Goal: Task Accomplishment & Management: Manage account settings

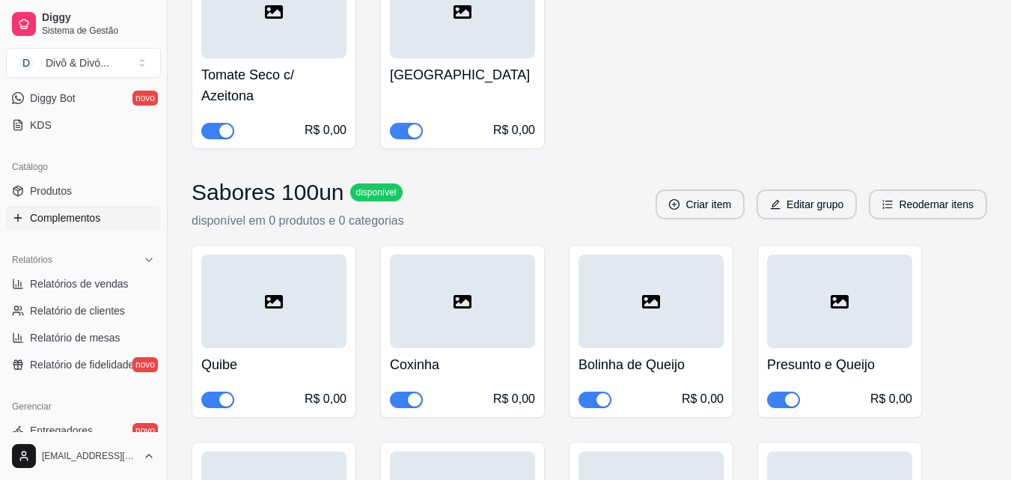
scroll to position [1332, 0]
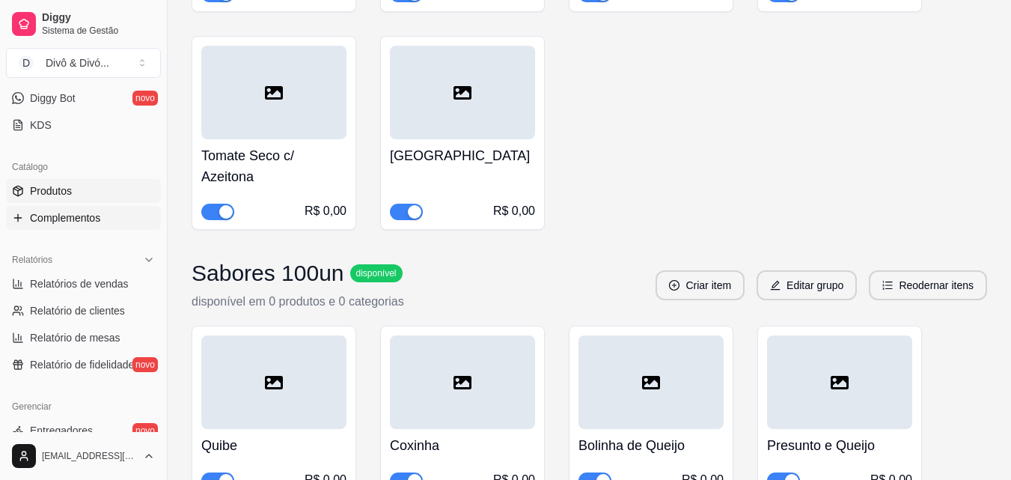
click at [80, 198] on link "Produtos" at bounding box center [83, 191] width 155 height 24
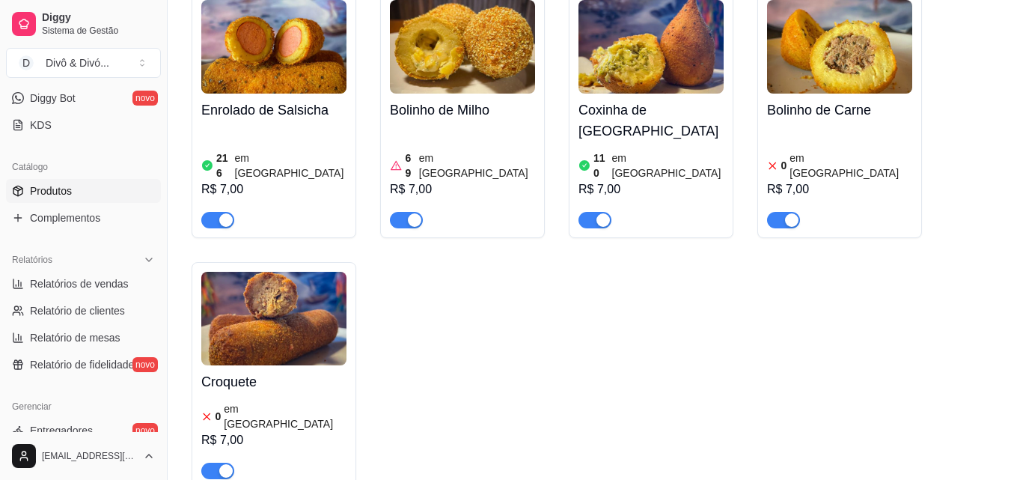
scroll to position [749, 0]
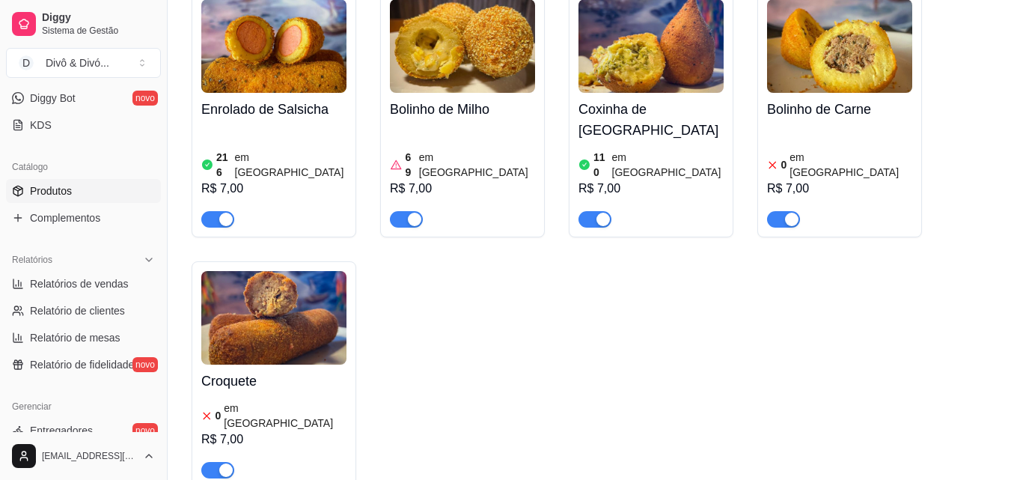
click at [269, 365] on div "Croquete 0 em estoque R$ 7,00" at bounding box center [273, 422] width 145 height 114
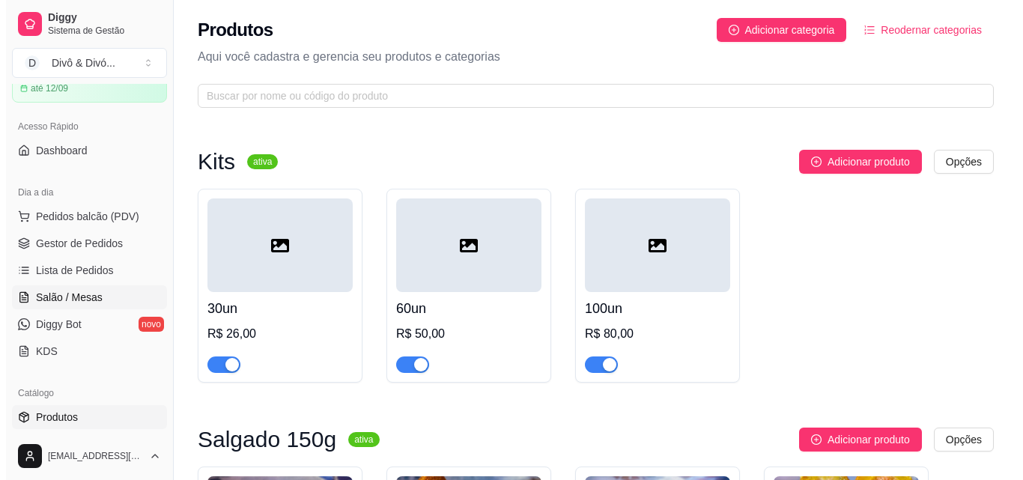
scroll to position [0, 0]
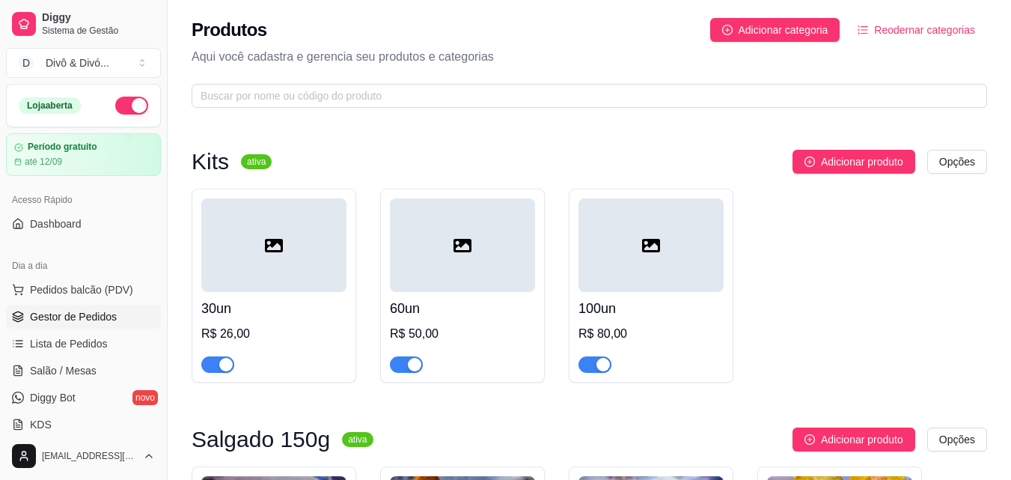
click at [80, 310] on span "Gestor de Pedidos" at bounding box center [73, 316] width 87 height 15
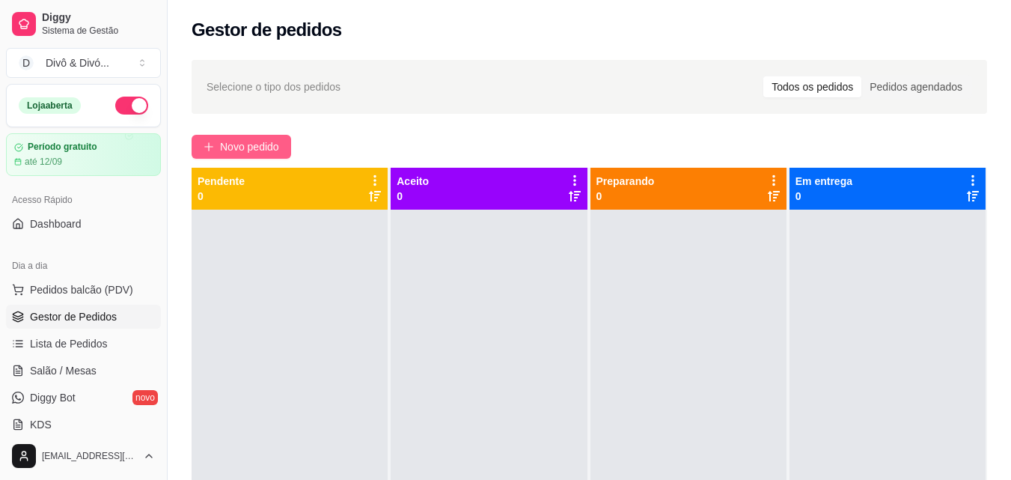
click at [260, 145] on span "Novo pedido" at bounding box center [249, 146] width 59 height 16
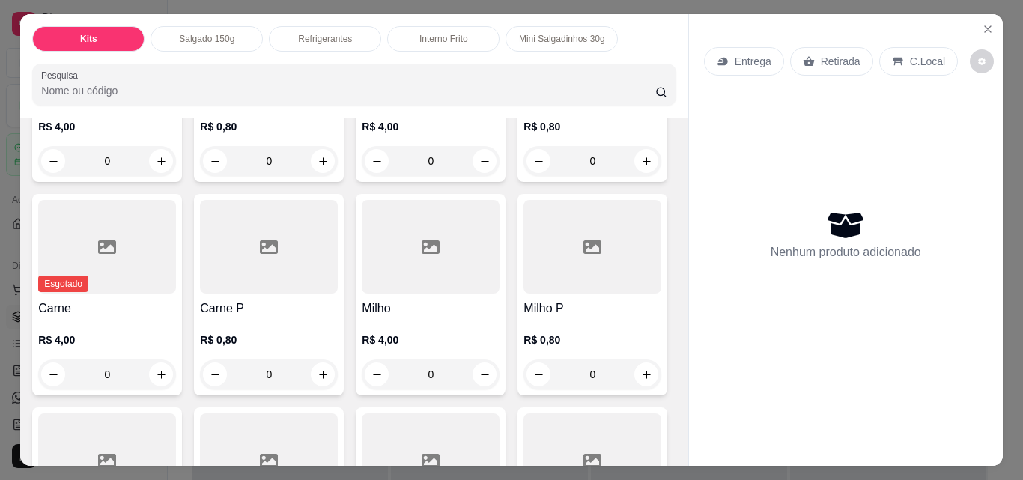
click at [548, 39] on p "Mini Salgadinhos 30g" at bounding box center [562, 39] width 86 height 12
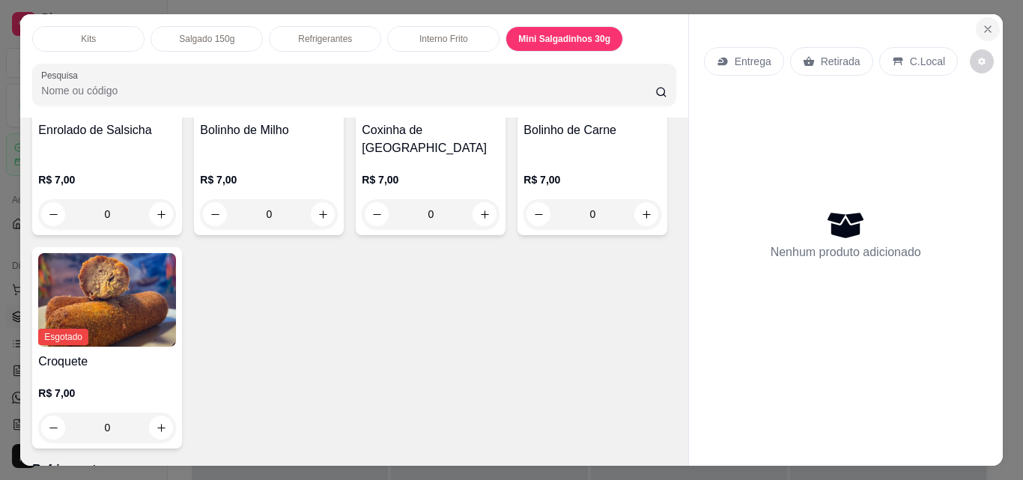
click at [984, 26] on icon "Close" at bounding box center [987, 29] width 6 height 6
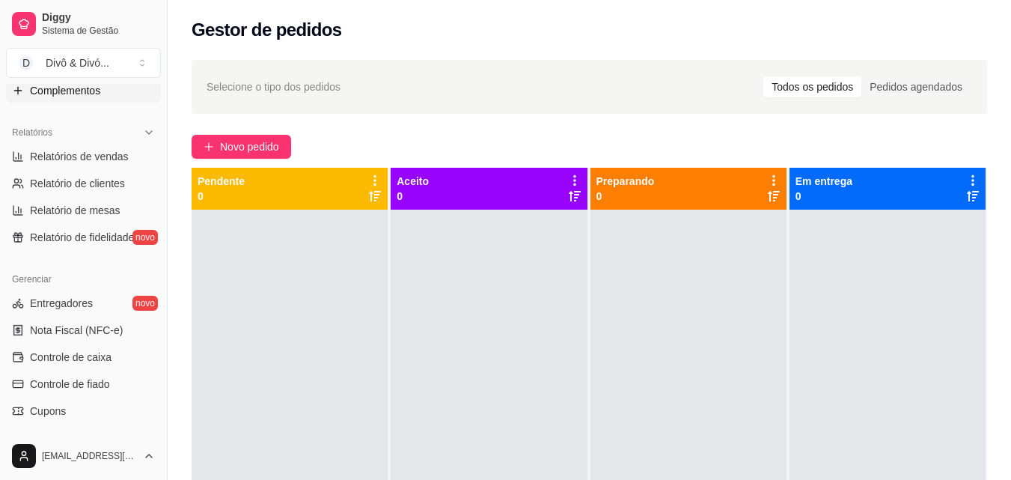
scroll to position [299, 0]
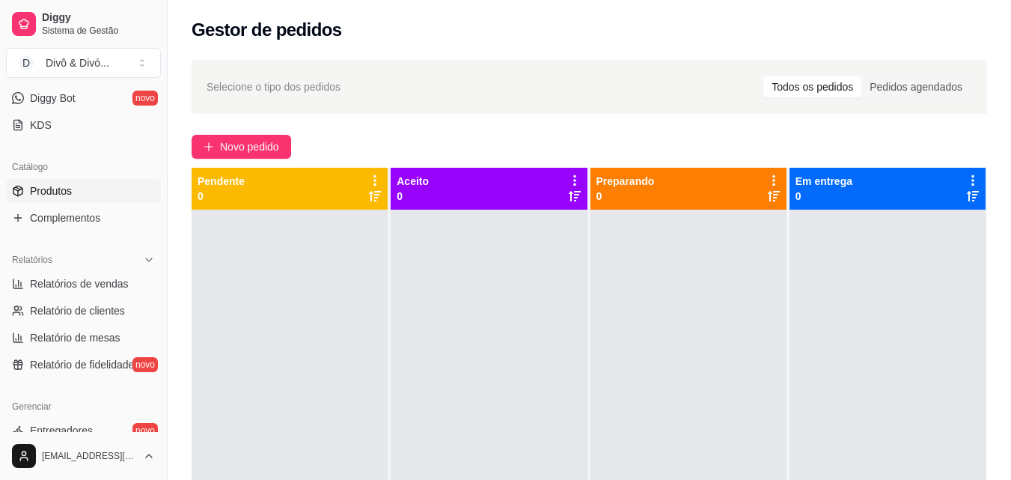
click at [80, 192] on link "Produtos" at bounding box center [83, 191] width 155 height 24
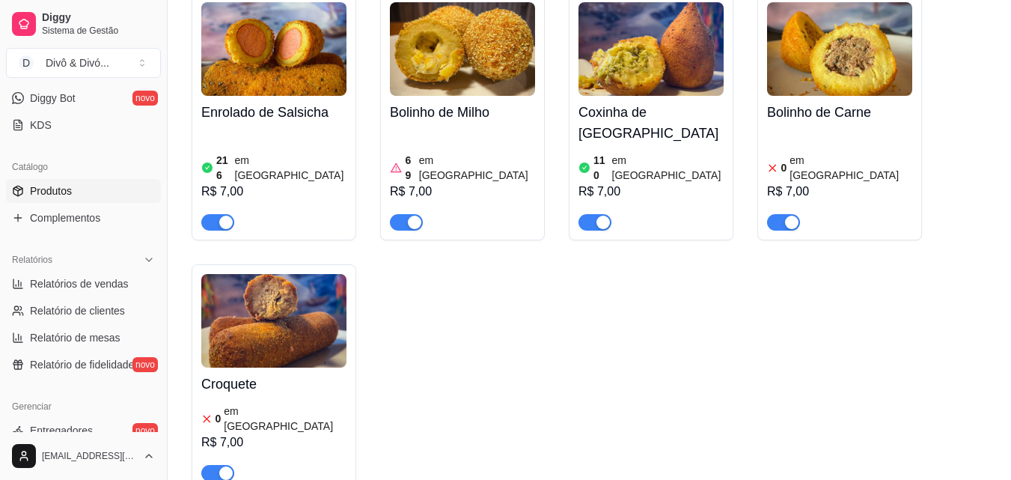
scroll to position [749, 0]
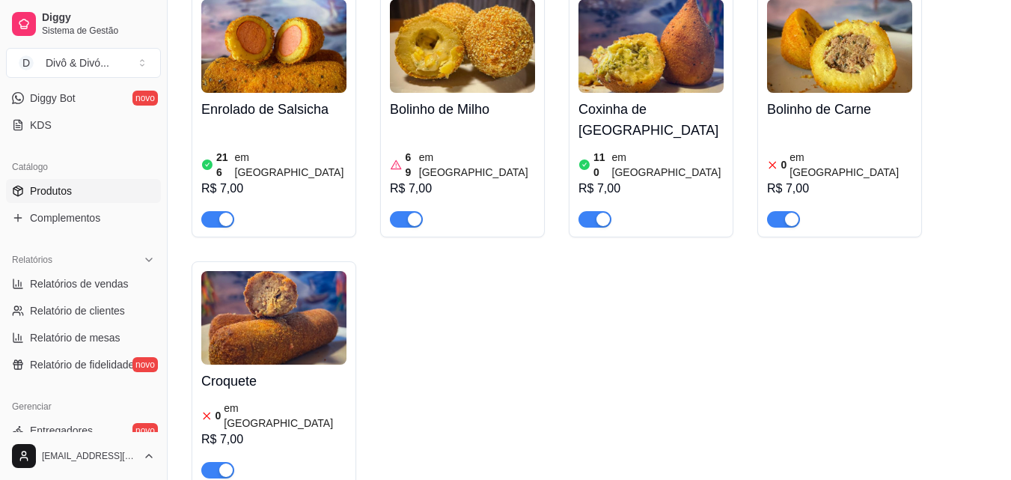
click at [278, 371] on h4 "Croquete" at bounding box center [273, 381] width 145 height 21
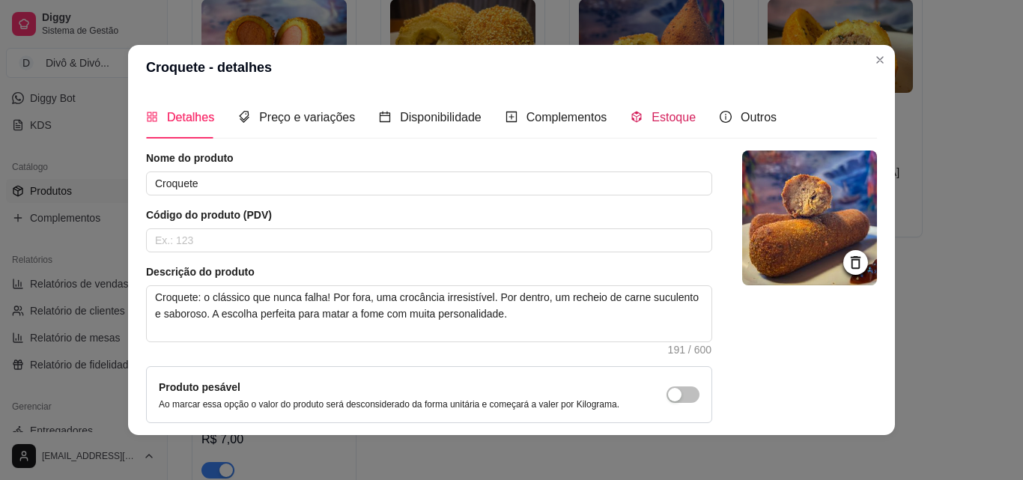
click at [677, 115] on span "Estoque" at bounding box center [673, 117] width 44 height 13
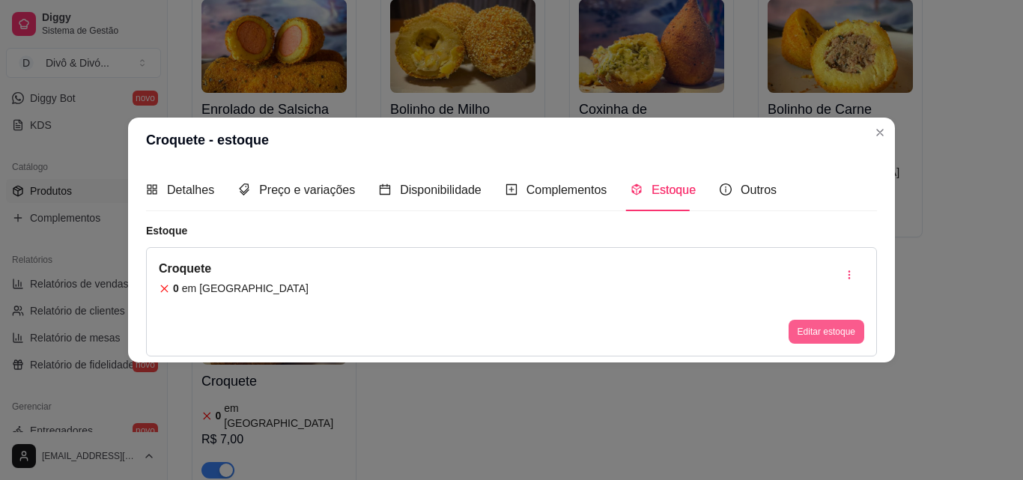
click at [813, 332] on button "Editar estoque" at bounding box center [826, 332] width 76 height 24
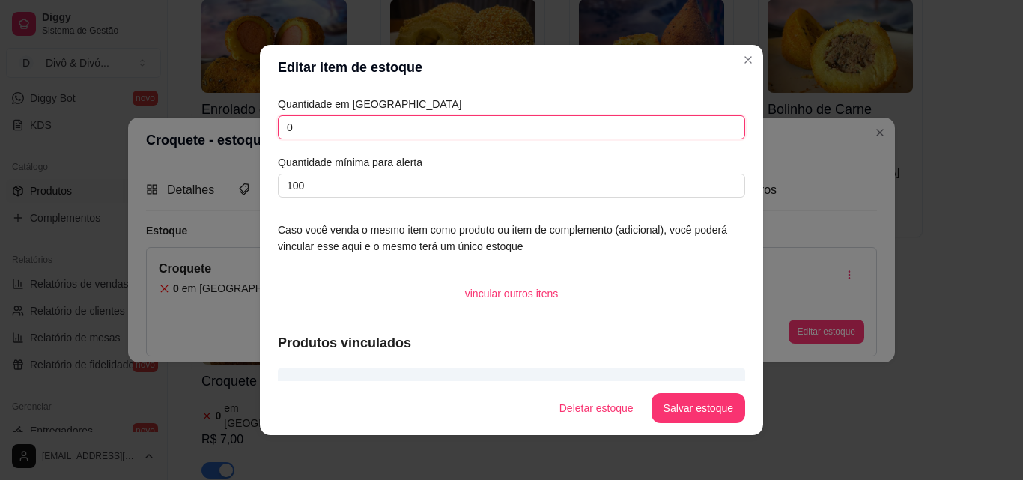
click at [345, 130] on input "0" at bounding box center [511, 127] width 467 height 24
type input "310"
click at [662, 400] on button "Salvar estoque" at bounding box center [698, 408] width 94 height 30
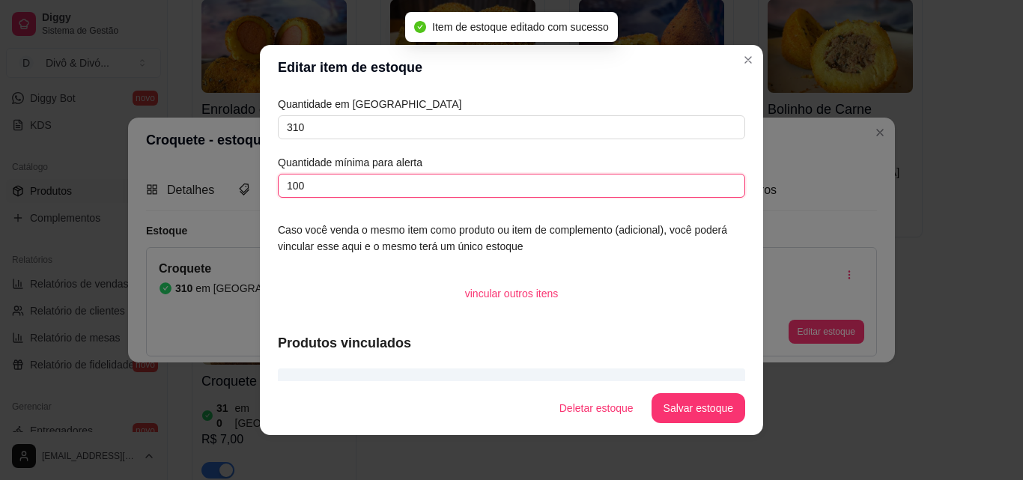
click at [345, 185] on input "100" at bounding box center [511, 186] width 467 height 24
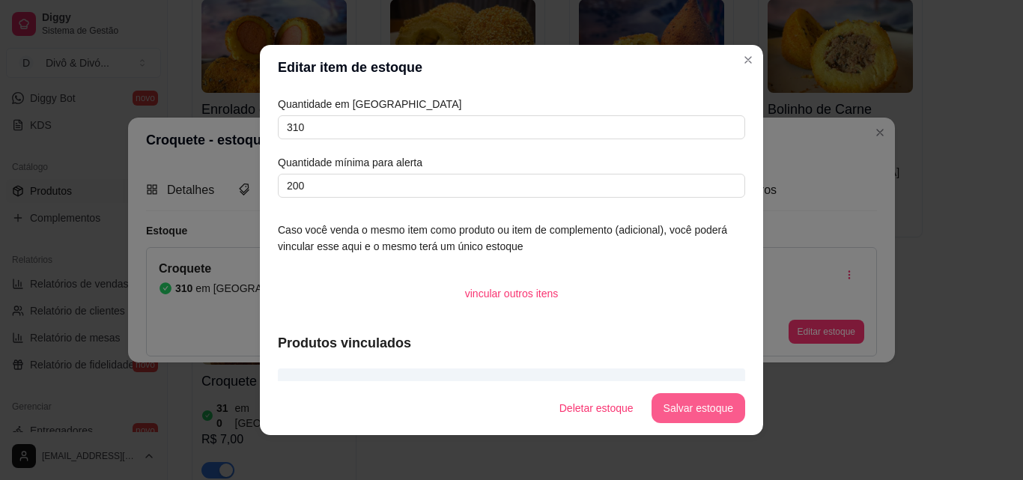
click at [676, 413] on button "Salvar estoque" at bounding box center [698, 408] width 94 height 30
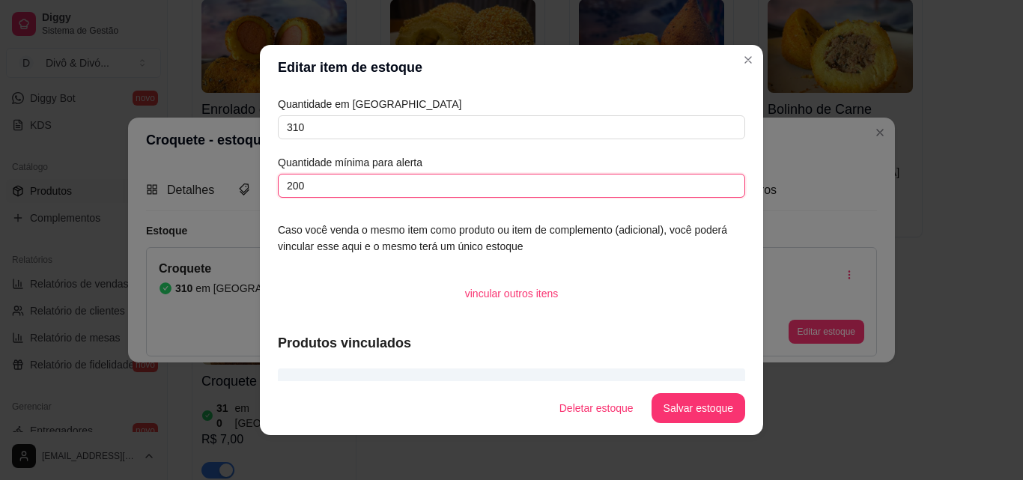
click at [361, 190] on input "200" at bounding box center [511, 186] width 467 height 24
type input "50"
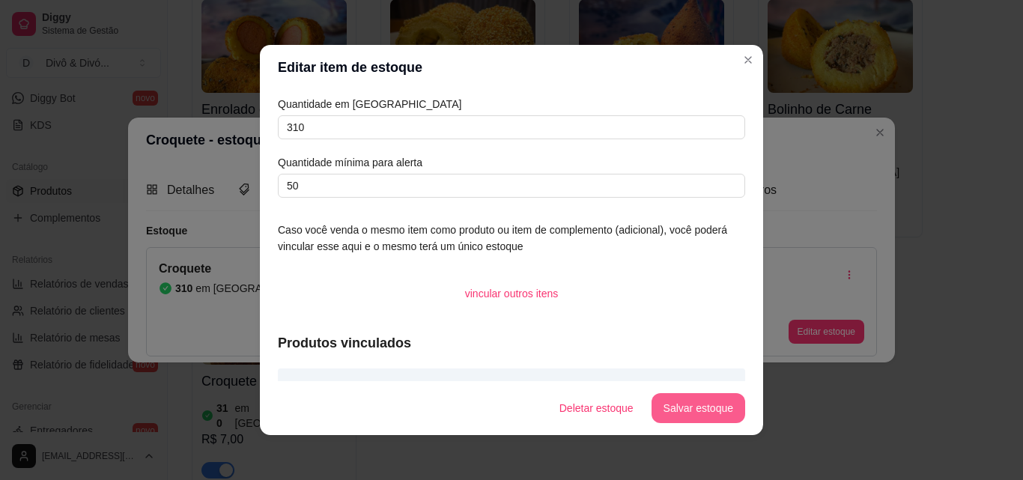
click at [679, 394] on button "Salvar estoque" at bounding box center [698, 408] width 94 height 30
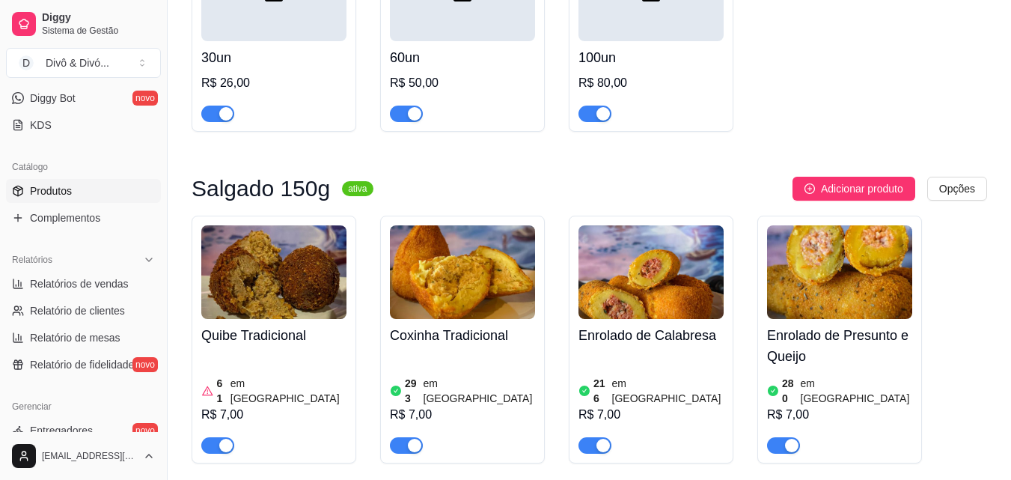
scroll to position [225, 0]
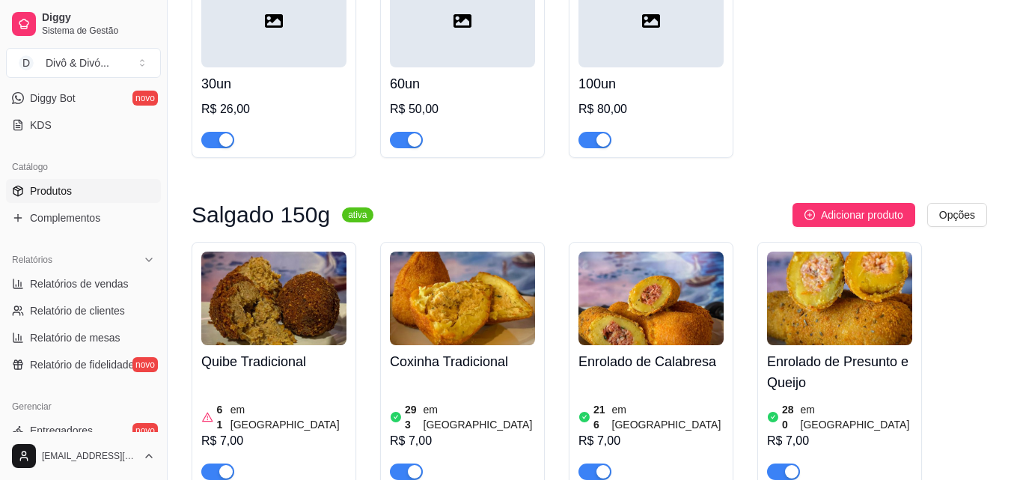
click at [278, 370] on h4 "Quibe Tradicional" at bounding box center [273, 361] width 145 height 21
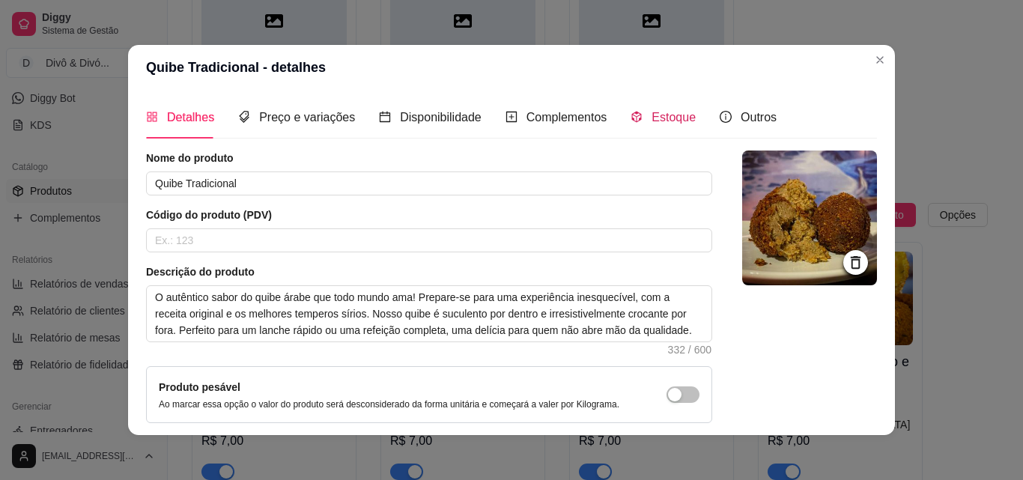
click at [659, 115] on span "Estoque" at bounding box center [673, 117] width 44 height 13
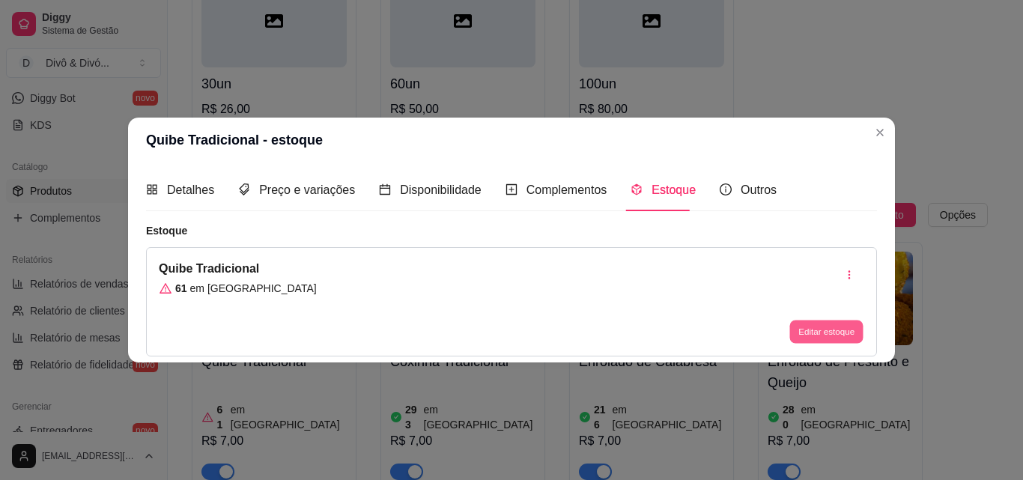
click at [831, 326] on button "Editar estoque" at bounding box center [825, 331] width 73 height 23
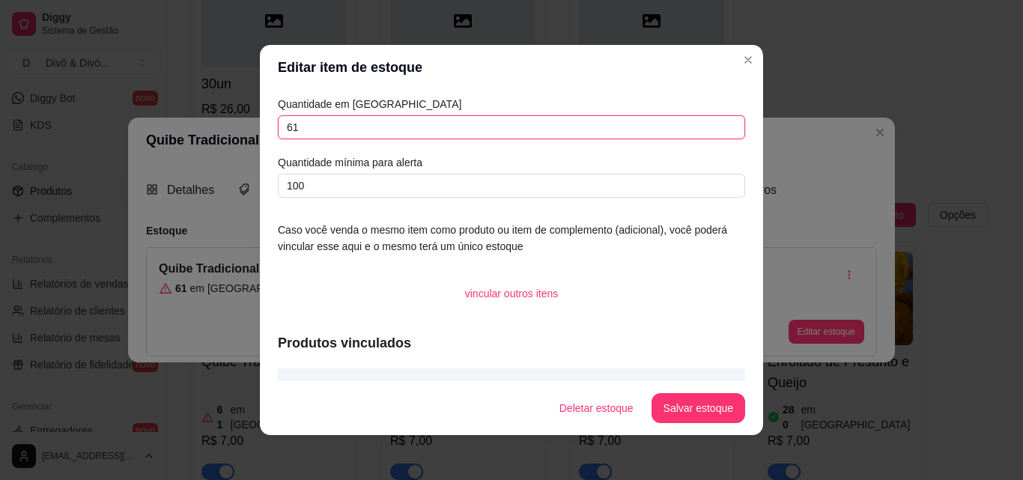
click at [379, 131] on input "61" at bounding box center [511, 127] width 467 height 24
type input "0"
click at [713, 401] on button "Salvar estoque" at bounding box center [697, 408] width 91 height 29
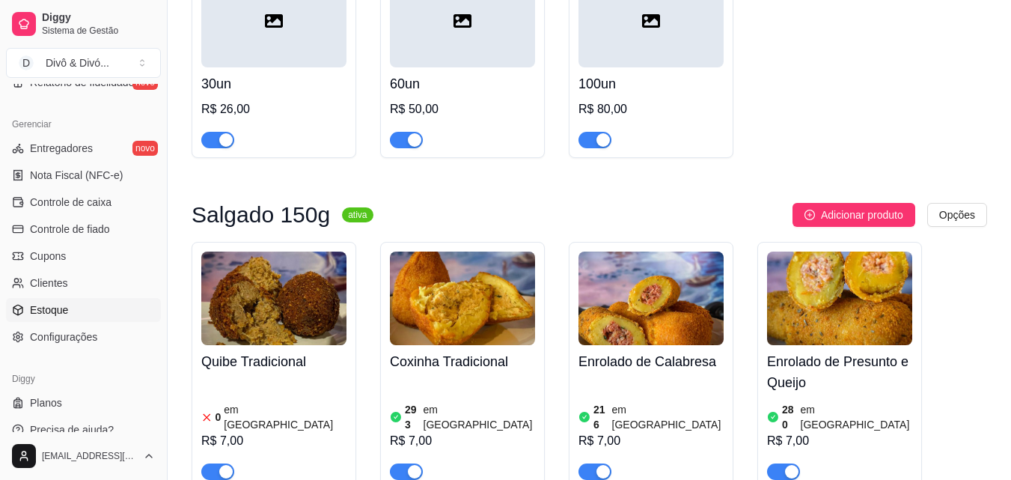
scroll to position [597, 0]
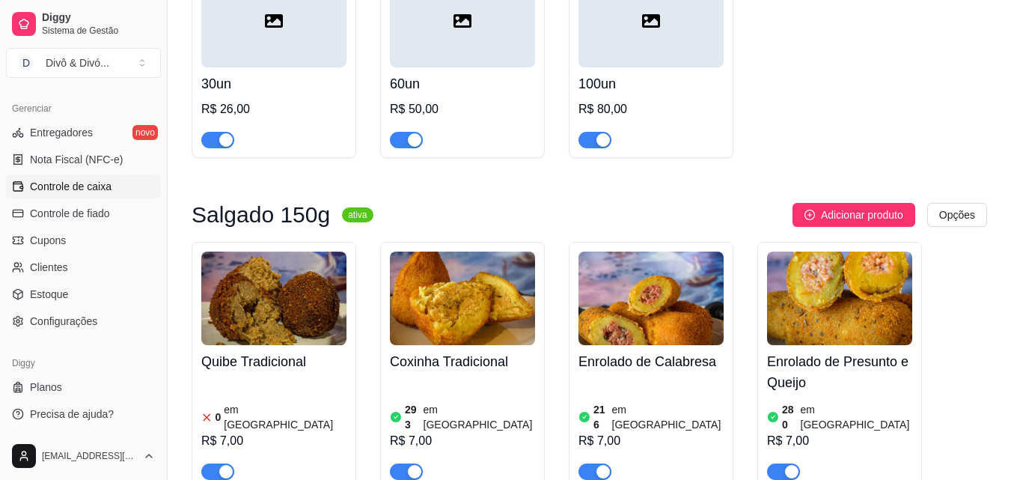
click at [84, 186] on span "Controle de caixa" at bounding box center [71, 186] width 82 height 15
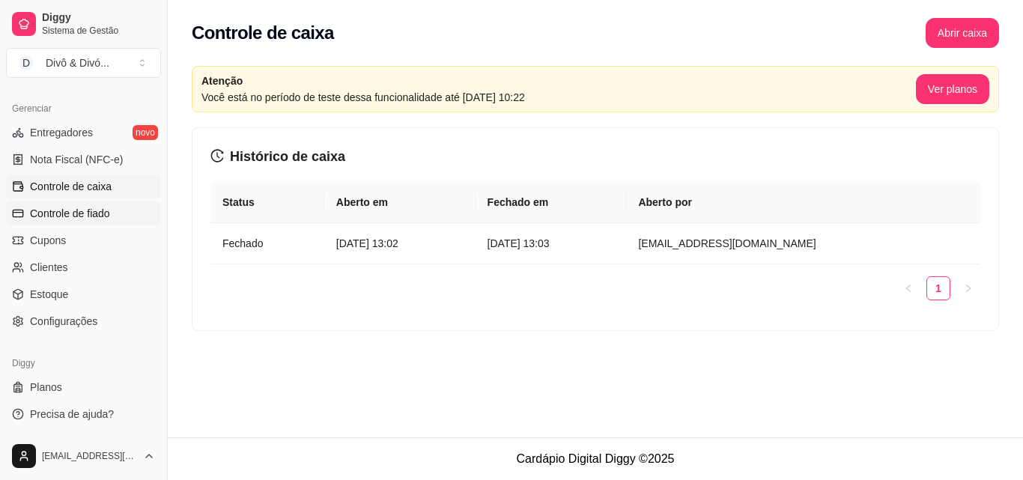
click at [97, 213] on span "Controle de fiado" at bounding box center [70, 213] width 80 height 15
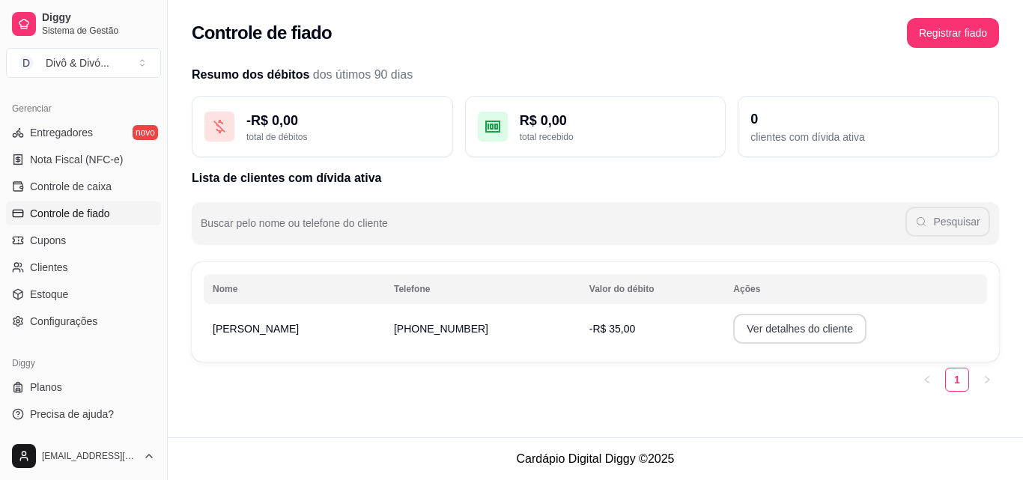
click at [733, 334] on button "Ver detalhes do cliente" at bounding box center [799, 329] width 133 height 30
click at [109, 247] on link "Cupons" at bounding box center [83, 240] width 155 height 24
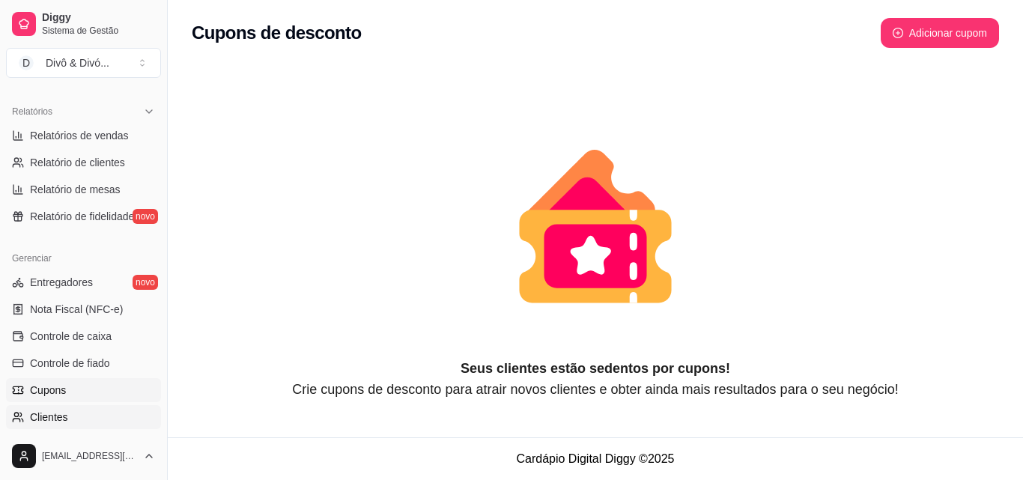
scroll to position [298, 0]
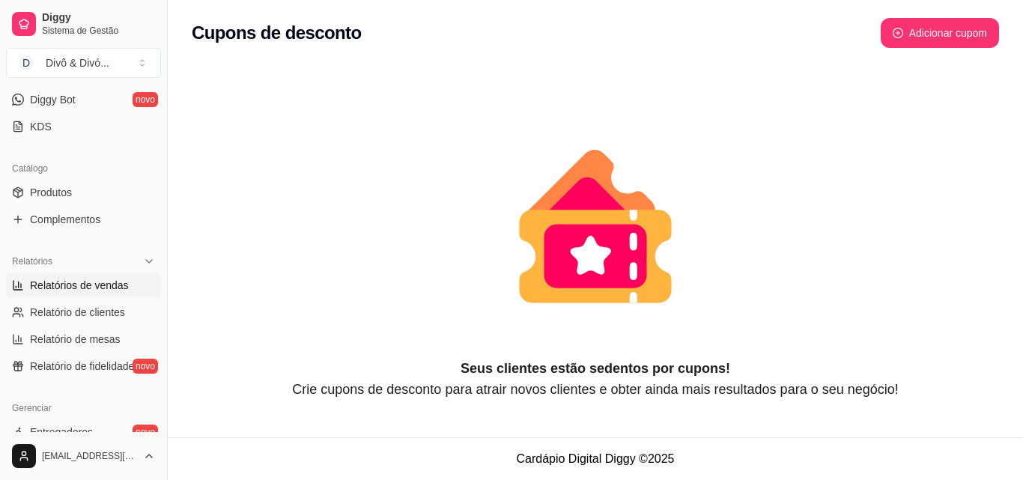
click at [98, 295] on link "Relatórios de vendas" at bounding box center [83, 285] width 155 height 24
select select "ALL"
select select "0"
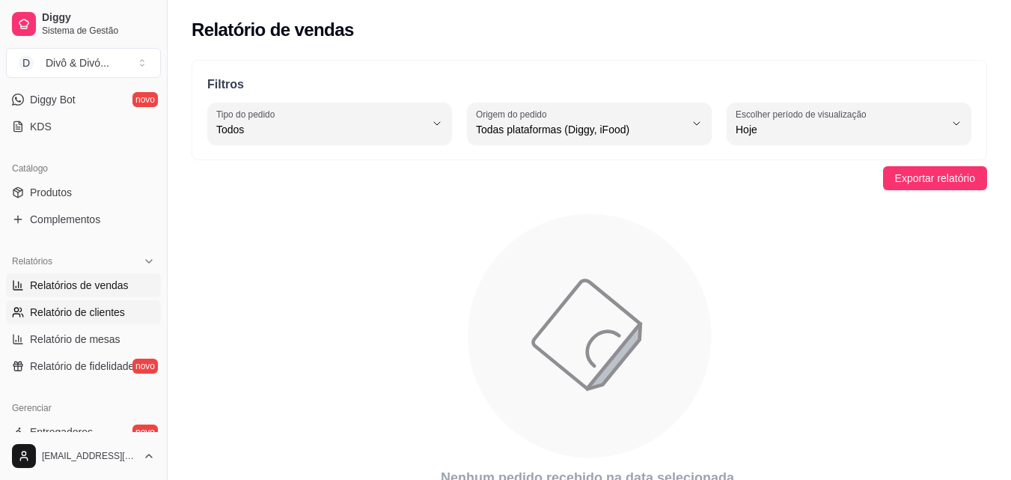
click at [102, 316] on span "Relatório de clientes" at bounding box center [77, 312] width 95 height 15
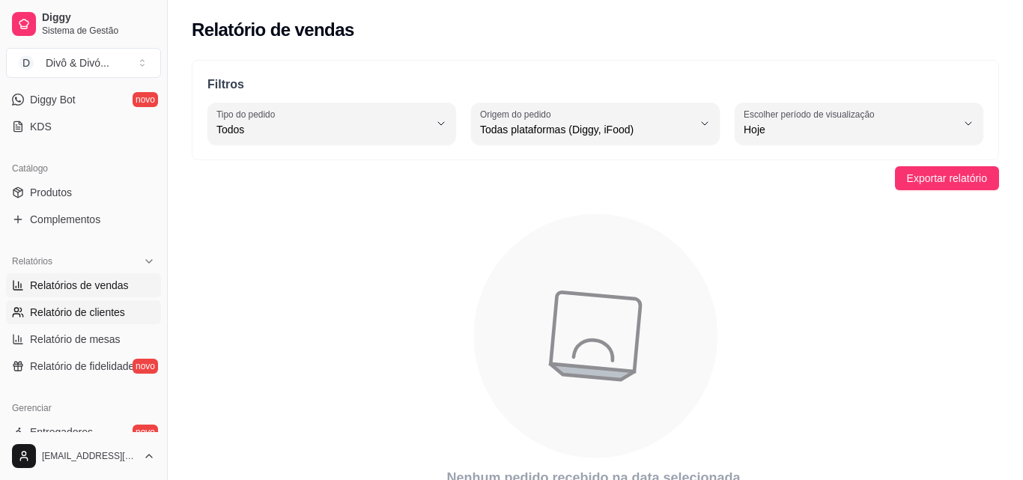
select select "30"
select select "HIGHEST_TOTAL_SPENT_WITH_ORDERS"
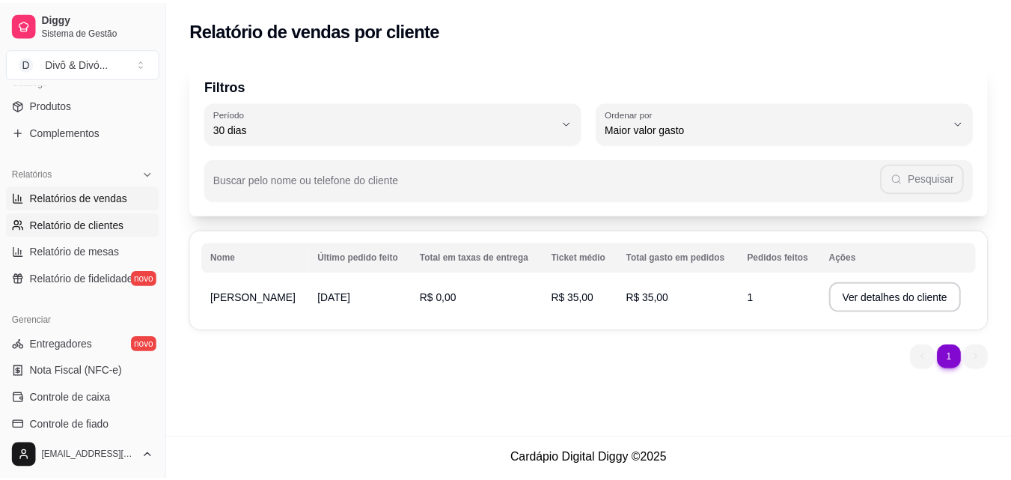
scroll to position [523, 0]
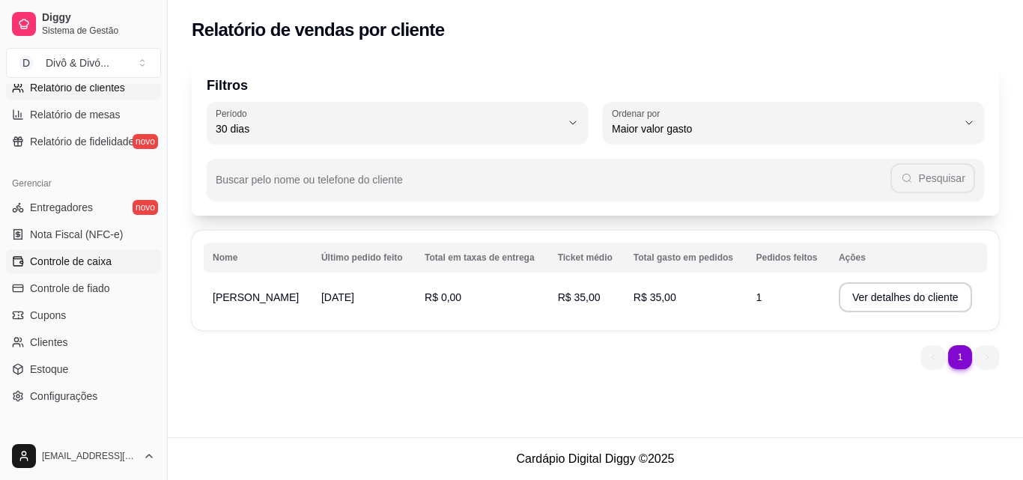
click at [95, 266] on span "Controle de caixa" at bounding box center [71, 261] width 82 height 15
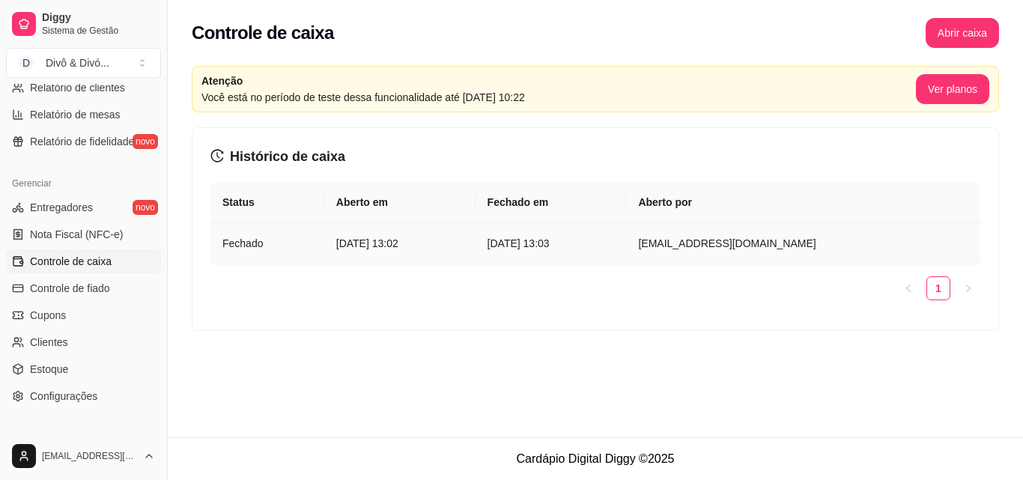
click at [324, 234] on td "[DATE] 13:02" at bounding box center [399, 243] width 151 height 41
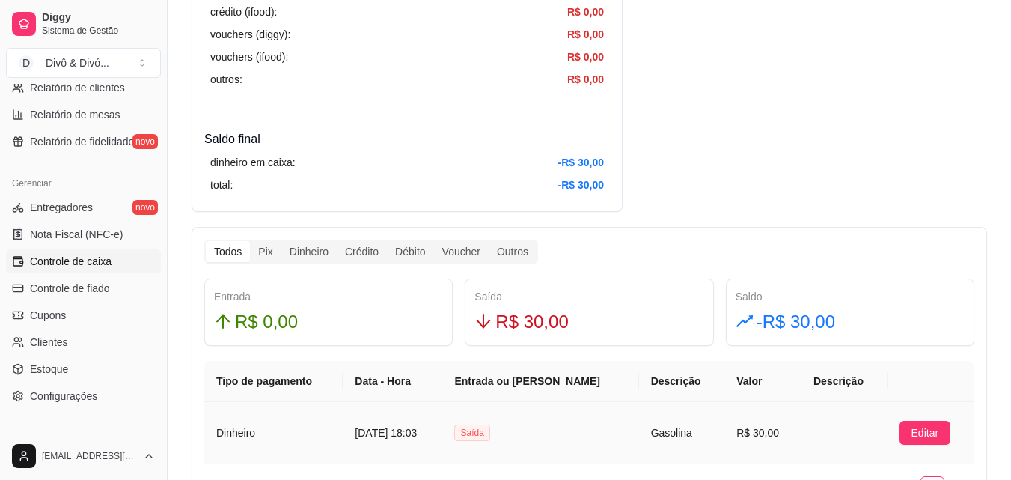
scroll to position [757, 0]
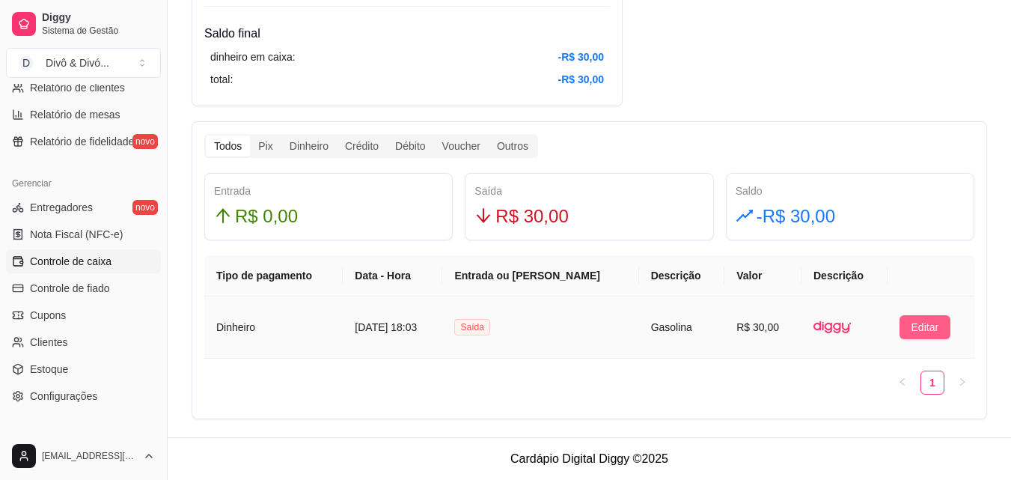
click at [935, 323] on span "Editar" at bounding box center [926, 327] width 28 height 16
click at [931, 319] on span "Editar" at bounding box center [926, 327] width 28 height 16
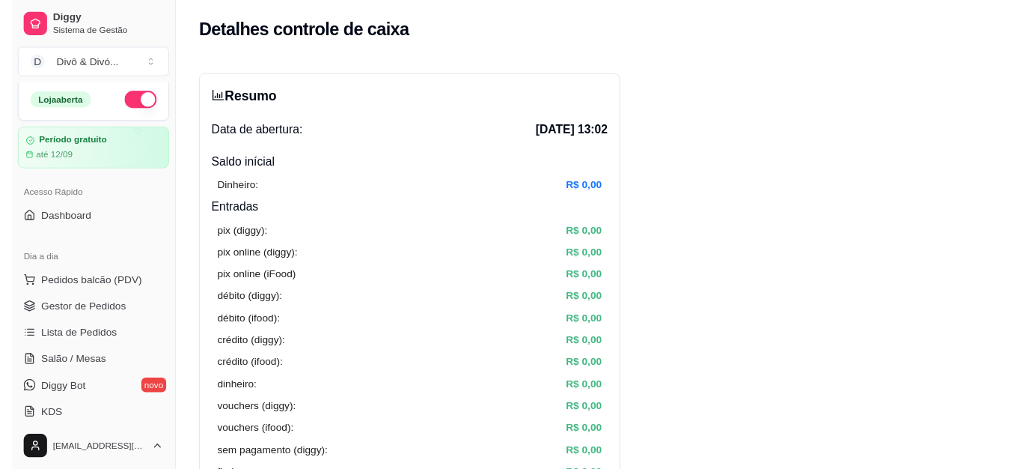
scroll to position [0, 0]
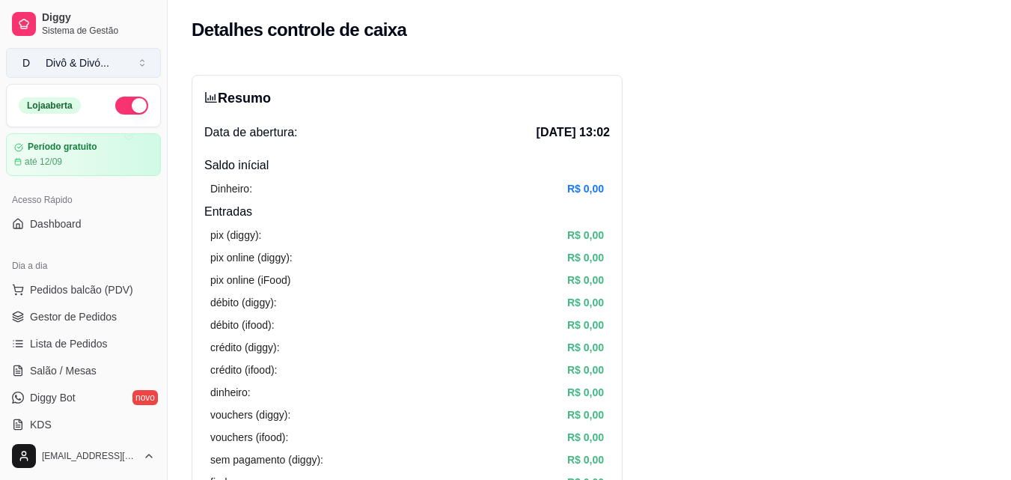
click at [82, 69] on div "Divô & Divó ..." at bounding box center [78, 62] width 64 height 15
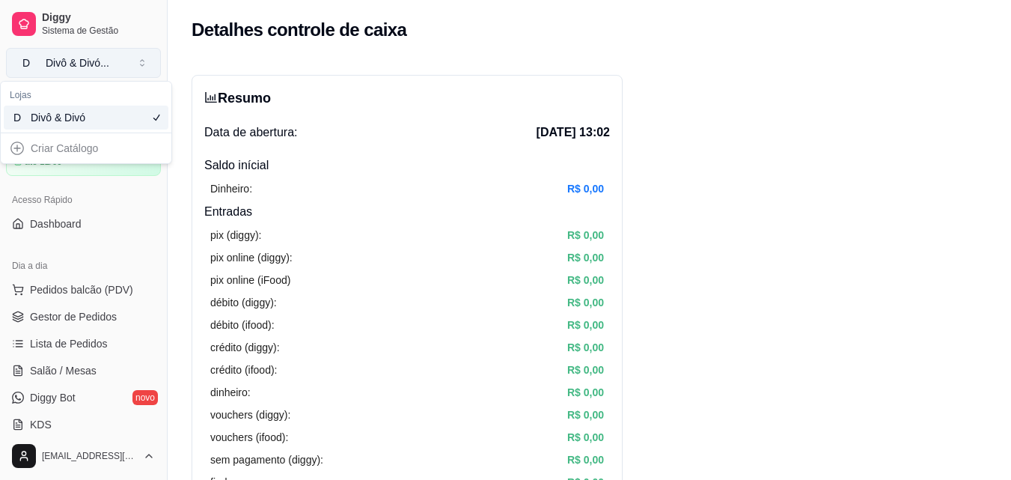
click at [100, 71] on button "D Divô & Divó ..." at bounding box center [83, 63] width 155 height 30
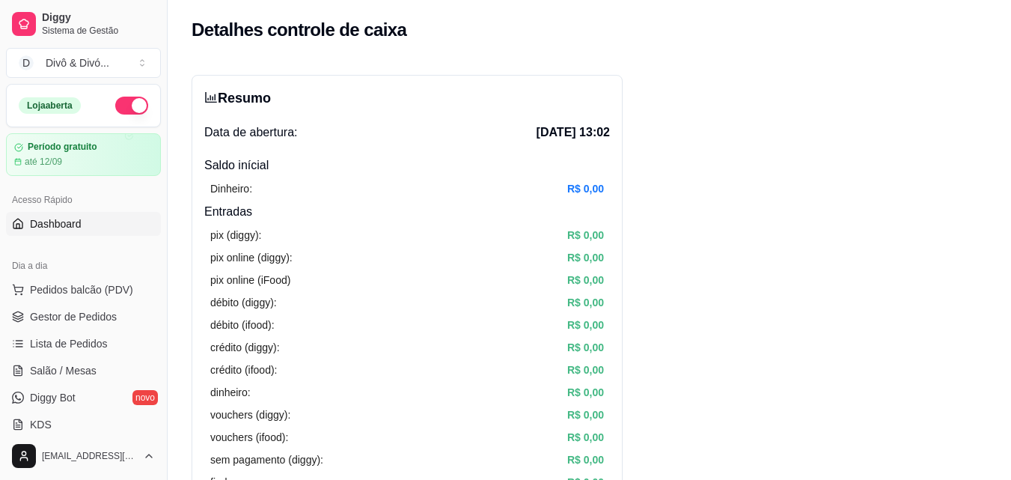
click at [74, 227] on span "Dashboard" at bounding box center [56, 223] width 52 height 15
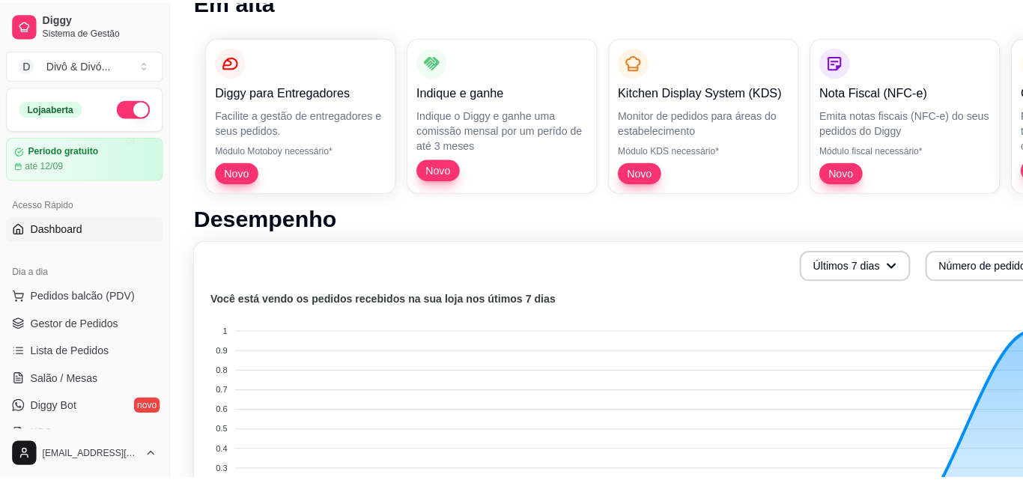
scroll to position [225, 0]
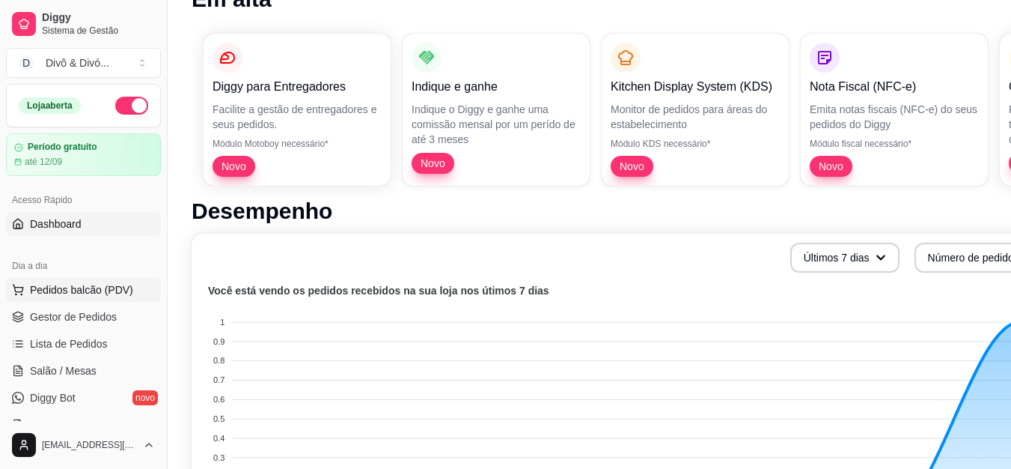
click at [79, 296] on span "Pedidos balcão (PDV)" at bounding box center [81, 289] width 103 height 15
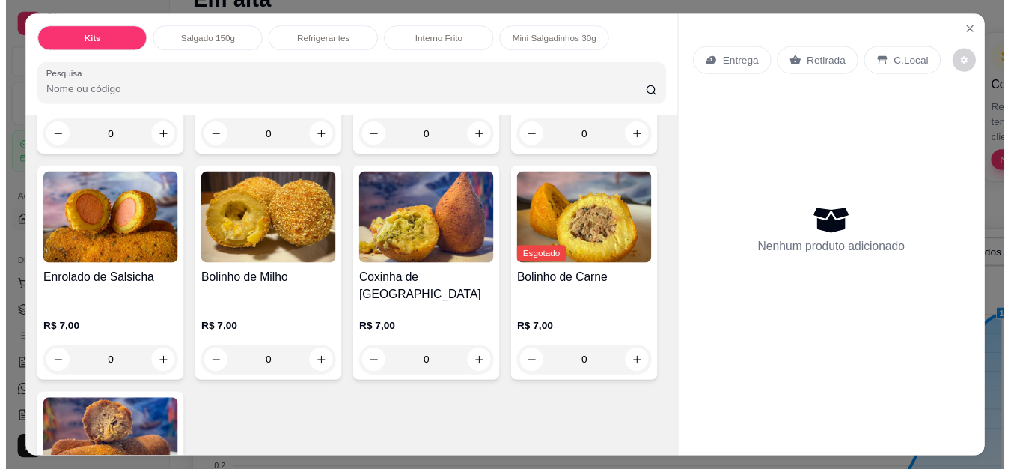
scroll to position [973, 0]
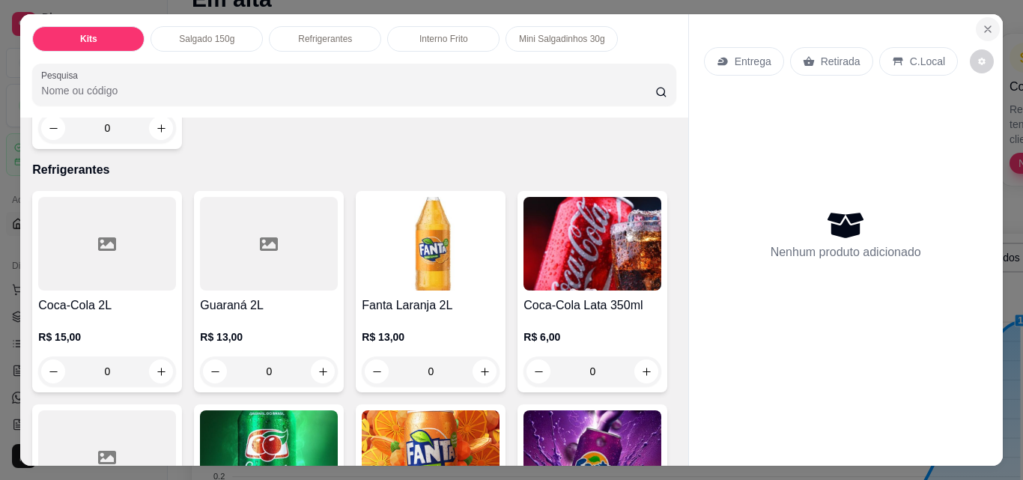
click at [984, 26] on icon "Close" at bounding box center [987, 29] width 6 height 6
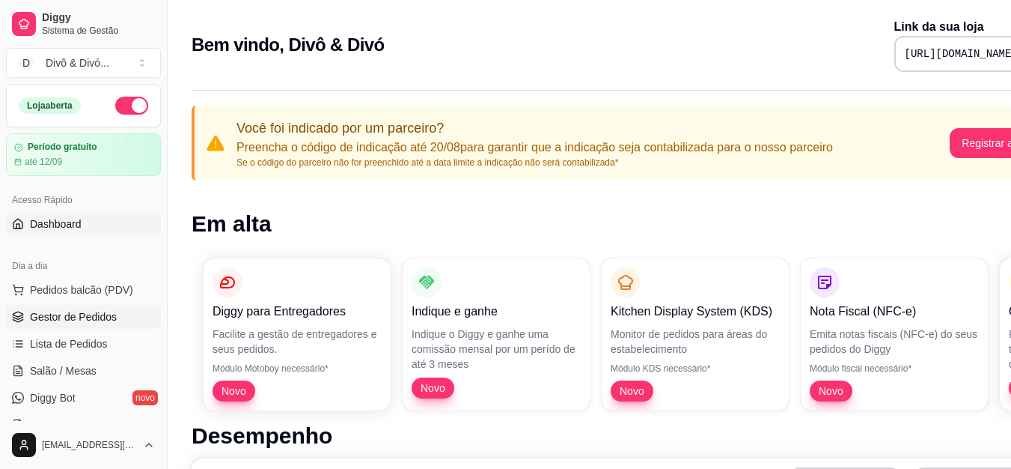
click at [97, 314] on span "Gestor de Pedidos" at bounding box center [73, 316] width 87 height 15
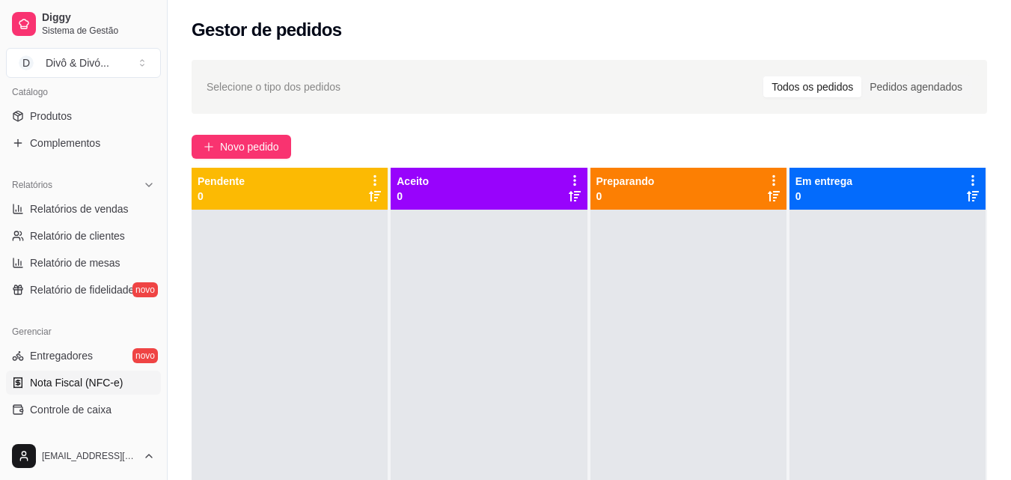
scroll to position [524, 0]
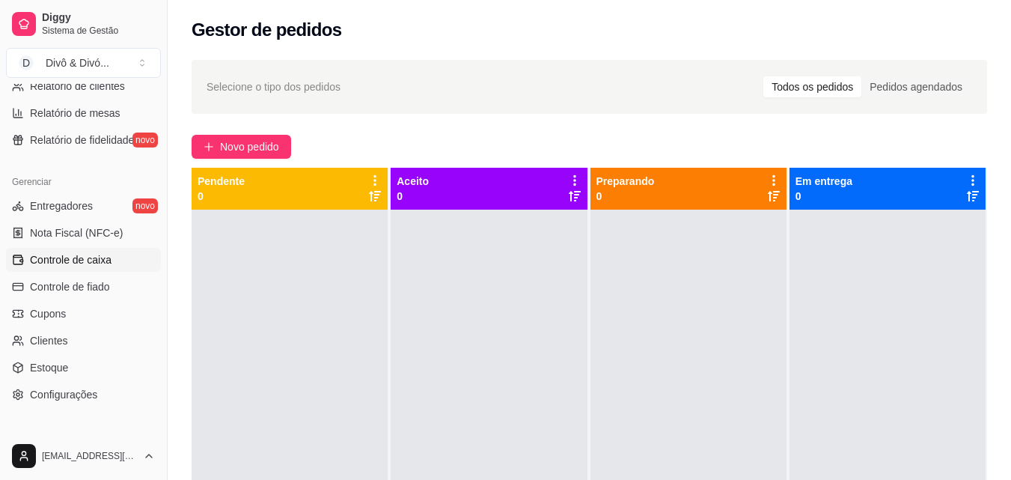
click at [108, 265] on span "Controle de caixa" at bounding box center [71, 259] width 82 height 15
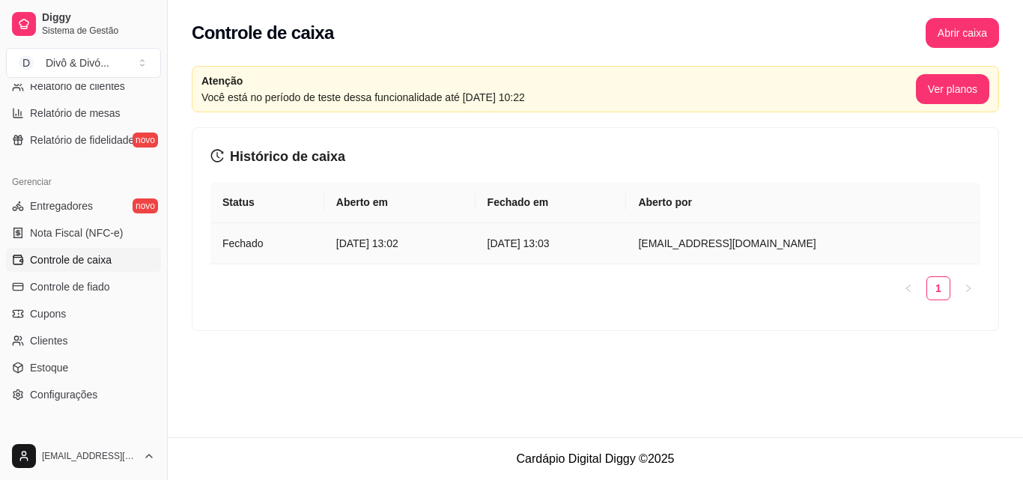
click at [410, 234] on td "[DATE] 13:02" at bounding box center [399, 243] width 151 height 41
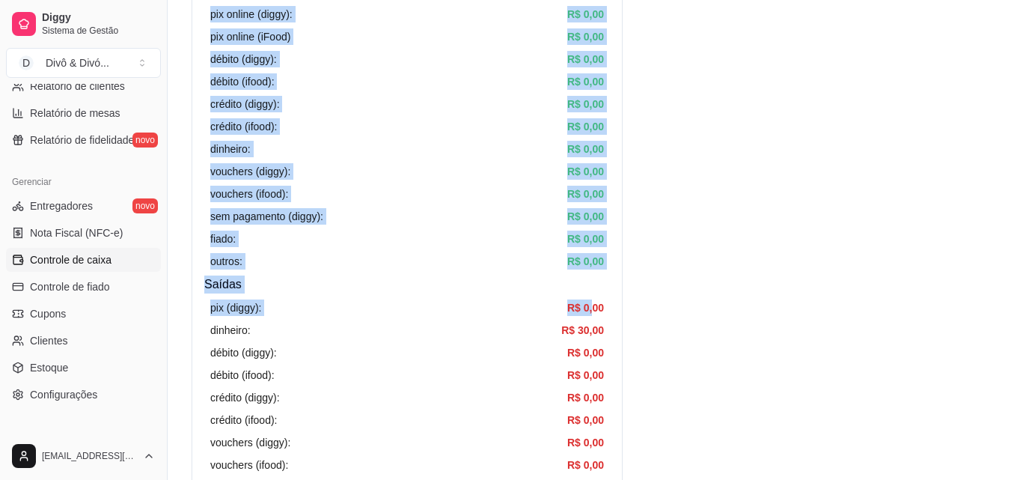
scroll to position [449, 0]
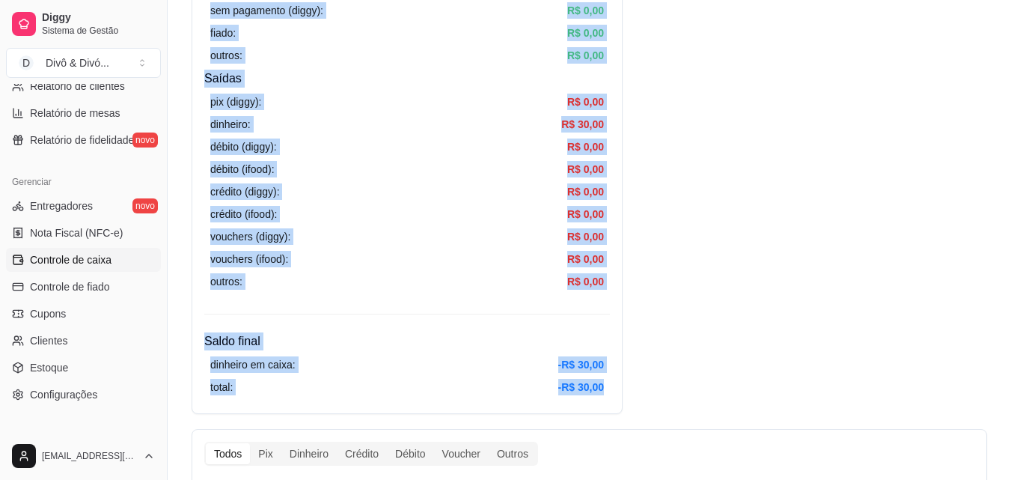
drag, startPoint x: 199, startPoint y: 183, endPoint x: 611, endPoint y: 391, distance: 461.0
click at [611, 391] on div "Resumo Data de abertura: [DATE] 13:02 Saldo inícial Dinheiro: R$ 0,00 Entradas …" at bounding box center [407, 20] width 431 height 788
copy div "Dinheiro: R$ 0,00 Entradas pix (diggy): R$ 0,00 pix online (diggy): R$ 0,00 pix…"
click at [819, 223] on div "Resumo Data de abertura: [DATE] 13:02 Saldo inícial Dinheiro: R$ 0,00 Entradas …" at bounding box center [590, 173] width 844 height 1143
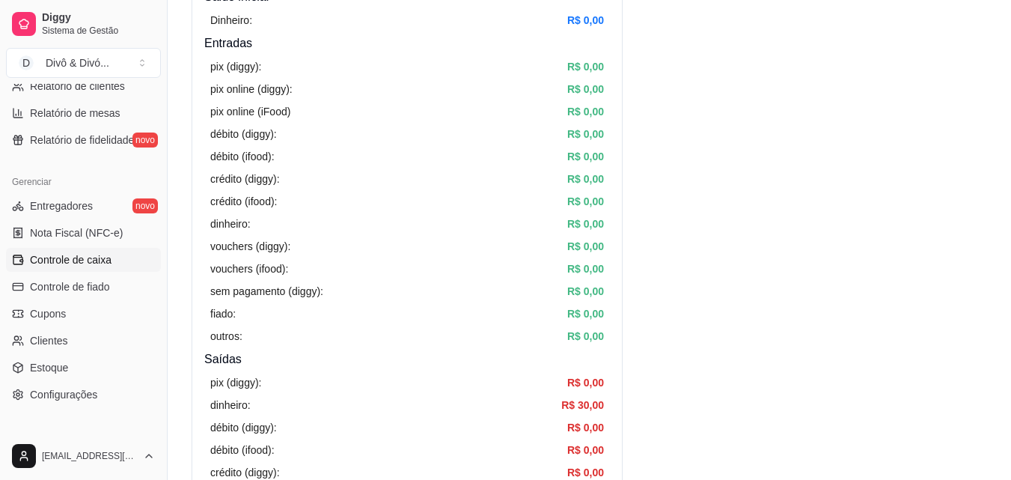
scroll to position [0, 0]
